Goal: Transaction & Acquisition: Purchase product/service

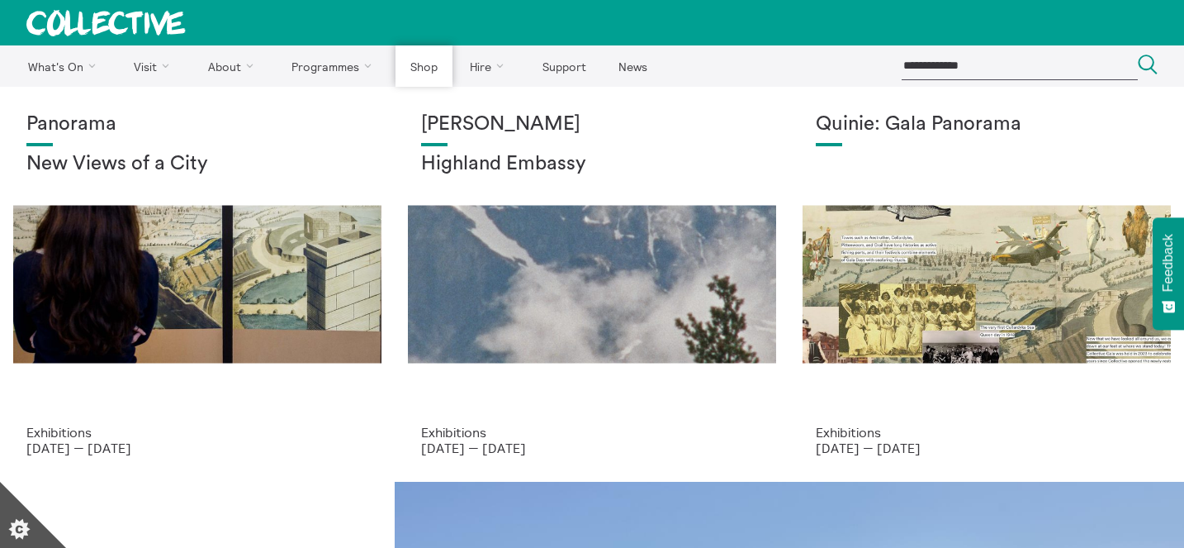
click at [439, 56] on link "Shop" at bounding box center [424, 65] width 56 height 41
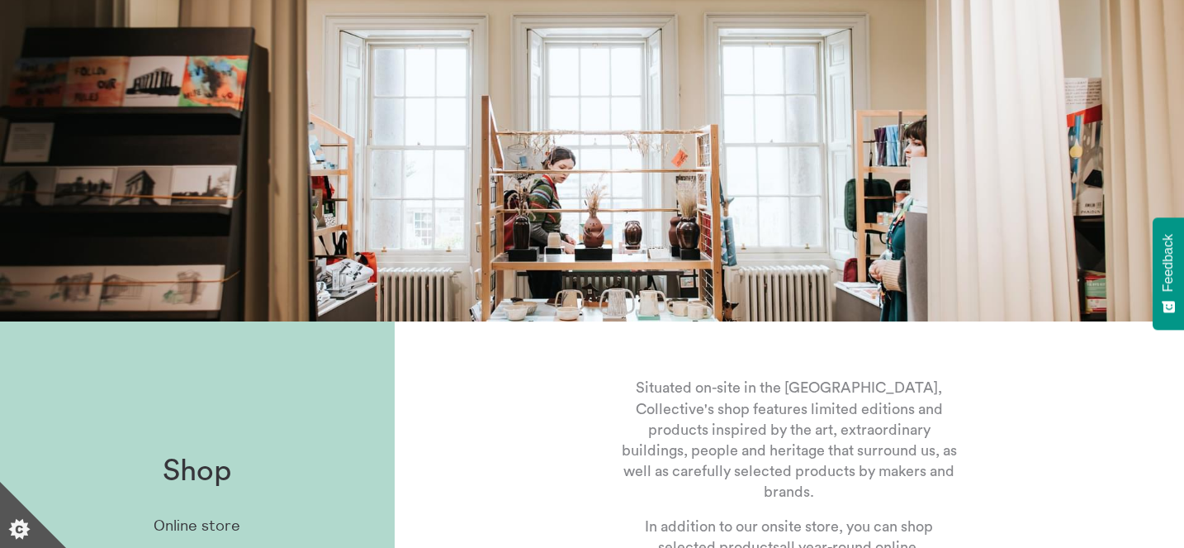
scroll to position [461, 0]
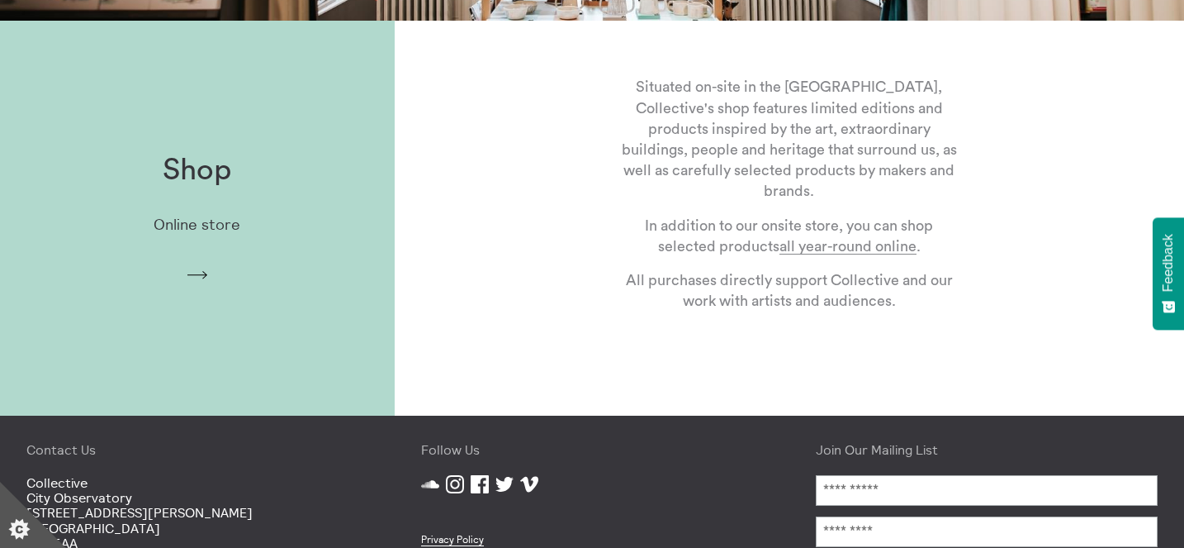
click at [335, 288] on div "Shop Online store Arrow" at bounding box center [197, 218] width 395 height 182
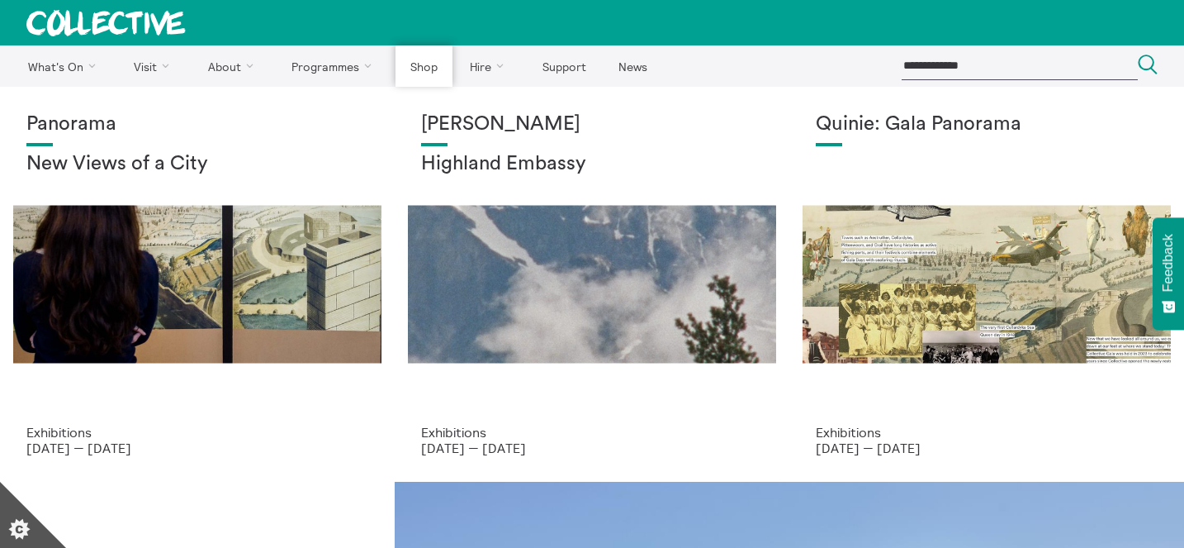
click at [426, 54] on link "Shop" at bounding box center [424, 65] width 56 height 41
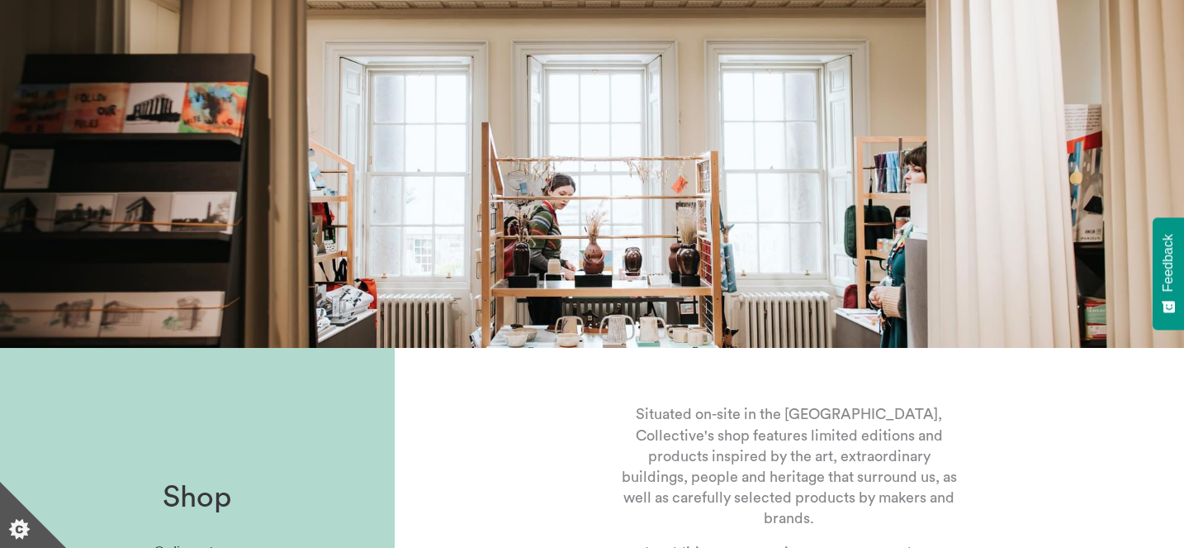
scroll to position [385, 0]
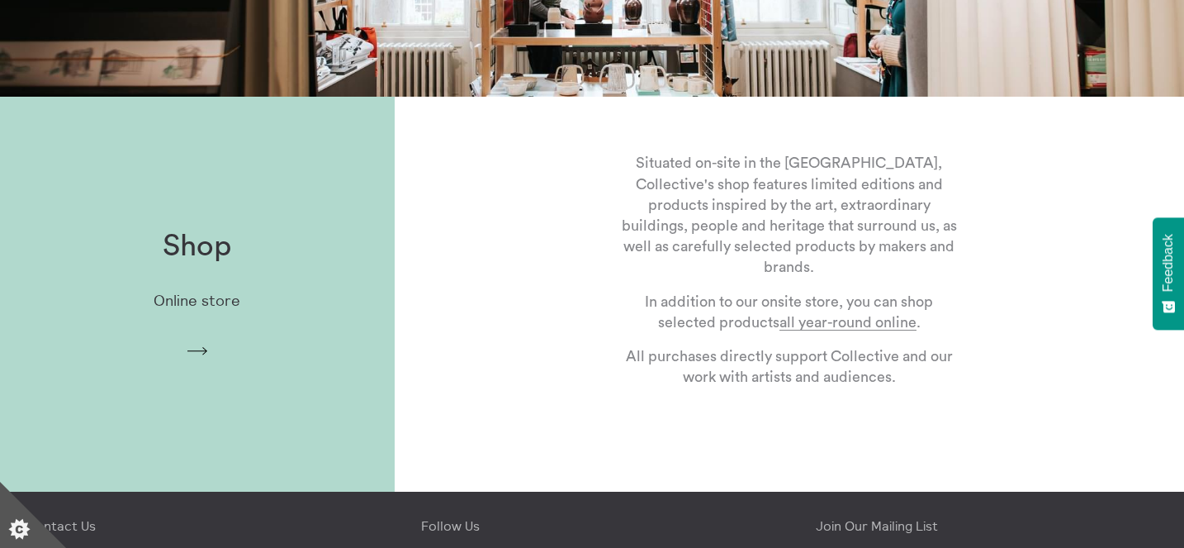
click at [297, 335] on div "Shop Online store Arrow" at bounding box center [197, 294] width 395 height 182
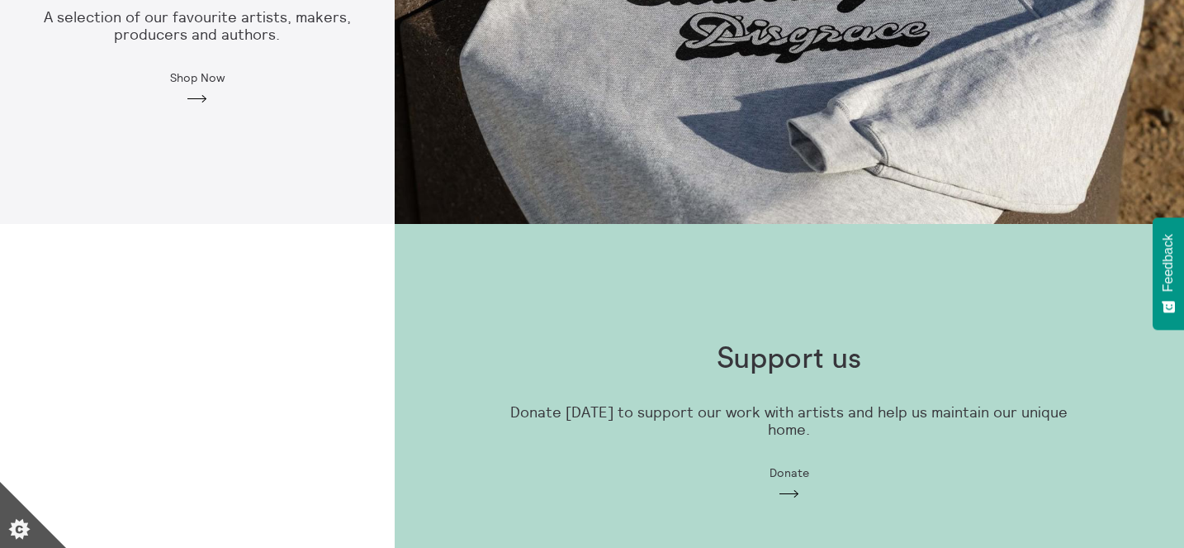
scroll to position [1432, 0]
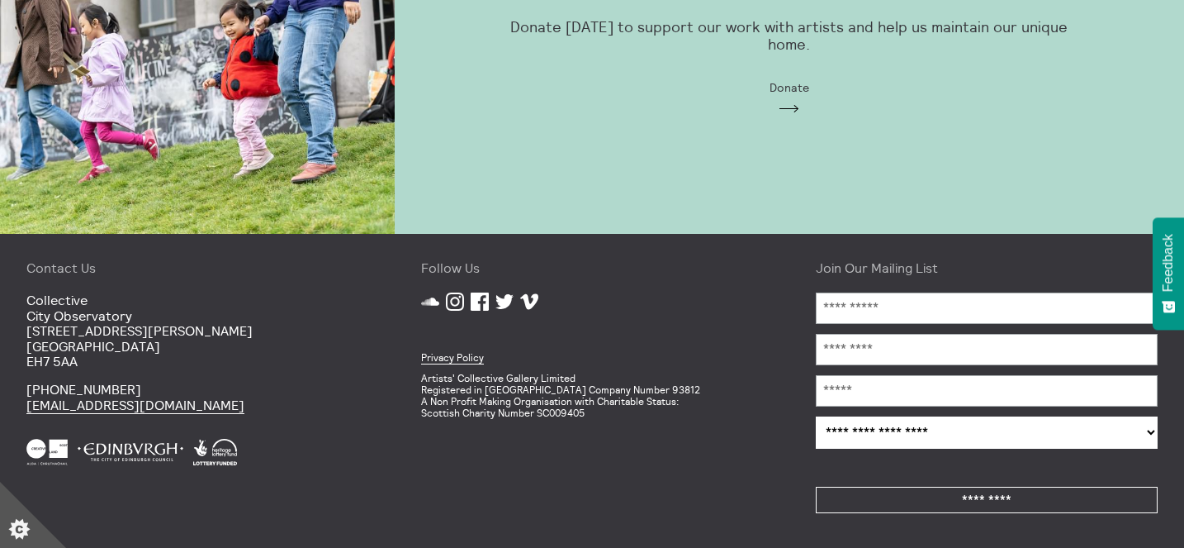
click at [877, 435] on select "**********" at bounding box center [987, 432] width 342 height 32
